Goal: Navigation & Orientation: Go to known website

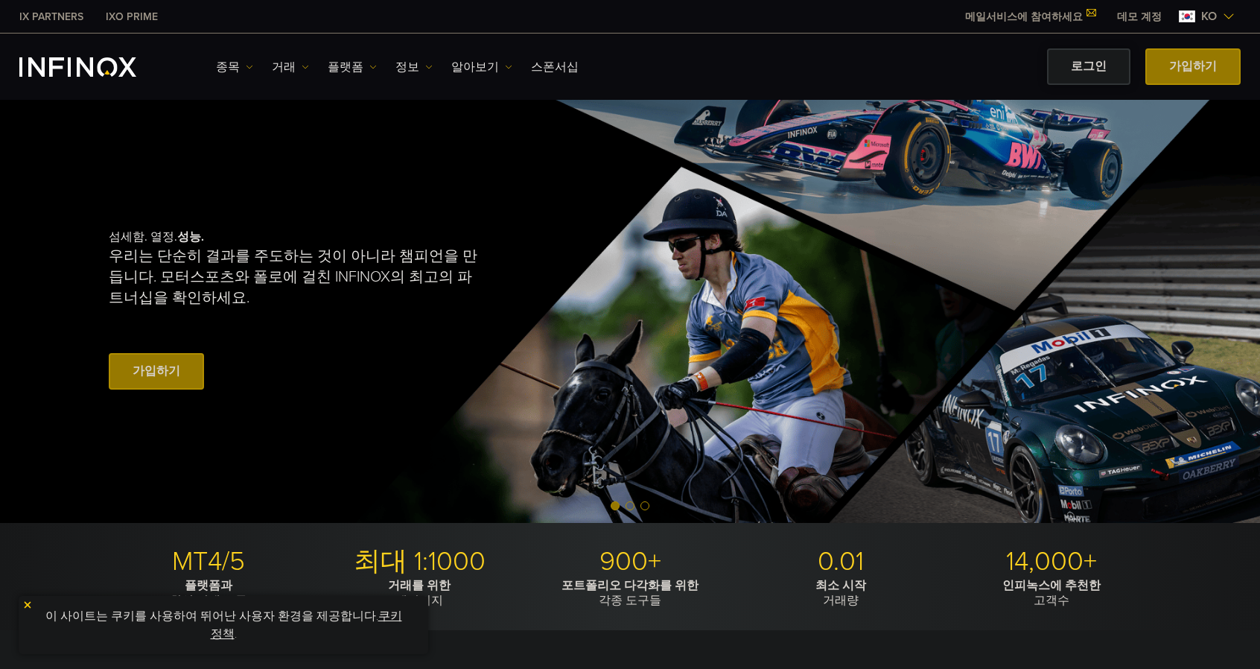
click at [1097, 61] on link "로그인" at bounding box center [1088, 66] width 83 height 36
click at [1090, 63] on link "로그인" at bounding box center [1088, 66] width 83 height 36
click at [1086, 68] on link "로그인" at bounding box center [1088, 66] width 83 height 36
